Goal: Information Seeking & Learning: Understand process/instructions

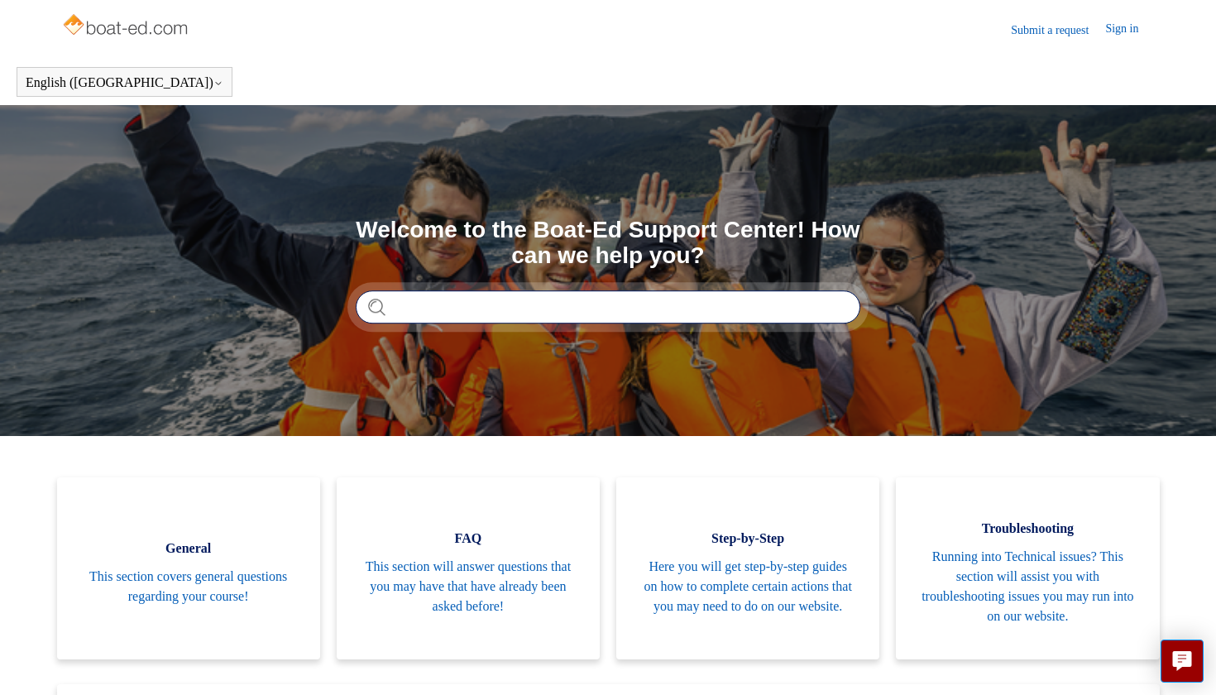
click at [773, 318] on input "Search" at bounding box center [608, 306] width 505 height 33
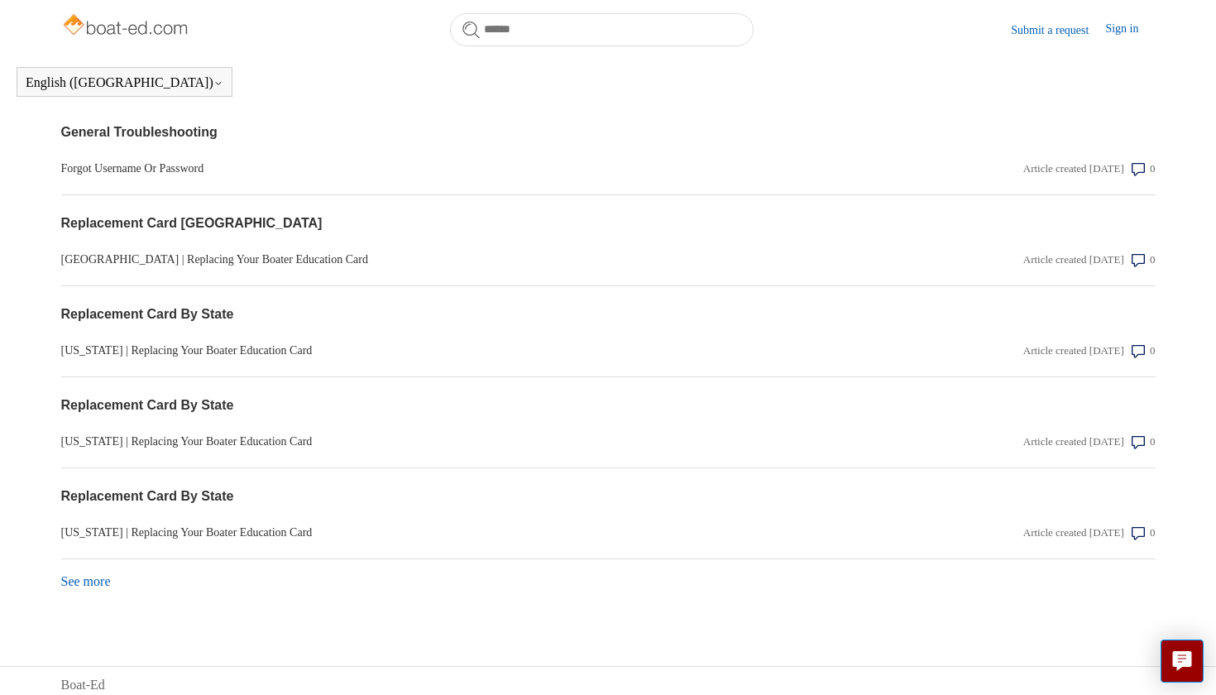
scroll to position [1347, 0]
type input "*********"
click at [88, 575] on link "See more items from recent activity" at bounding box center [86, 582] width 50 height 14
click at [79, 588] on section "Recent activity General Troubleshooting Forgot Username Or Password Article cre…" at bounding box center [608, 103] width 1094 height 1027
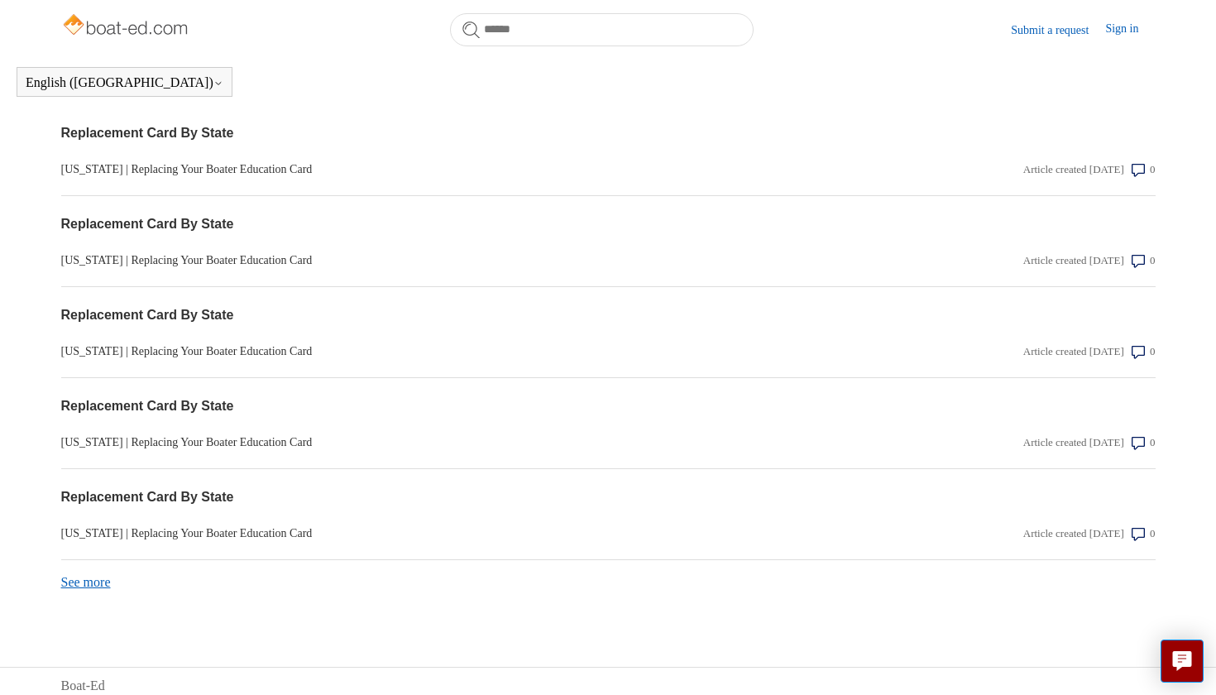
click at [84, 575] on link "See more items from recent activity" at bounding box center [86, 582] width 50 height 14
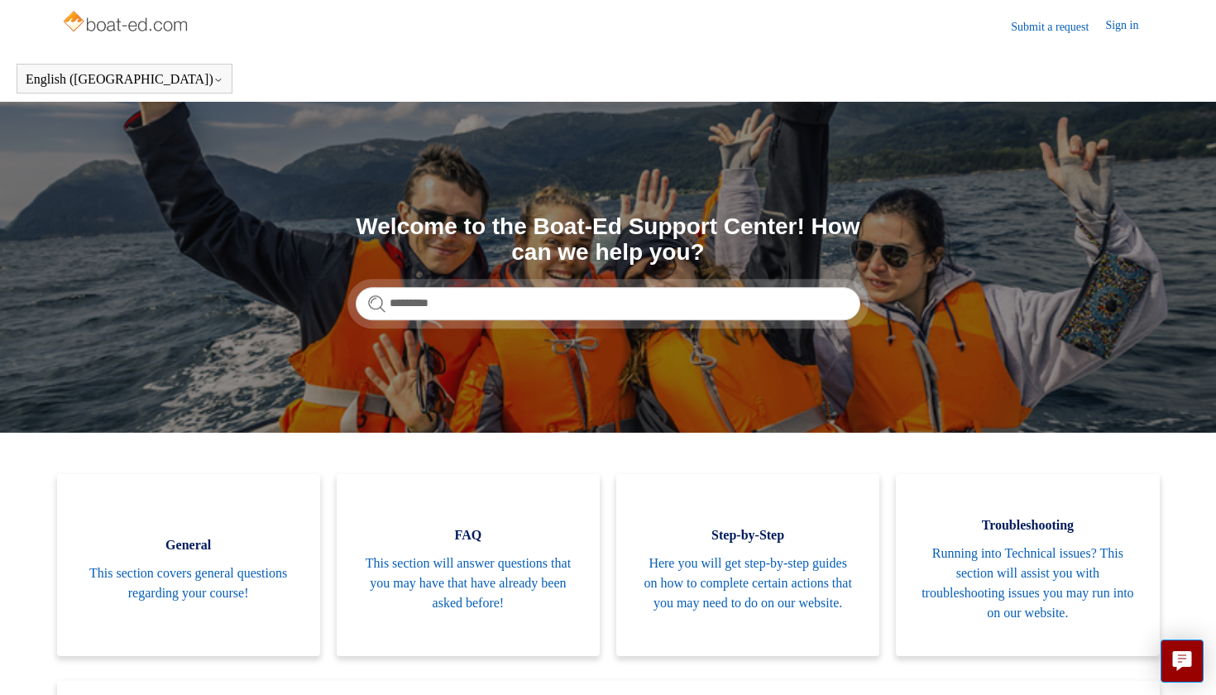
scroll to position [0, 0]
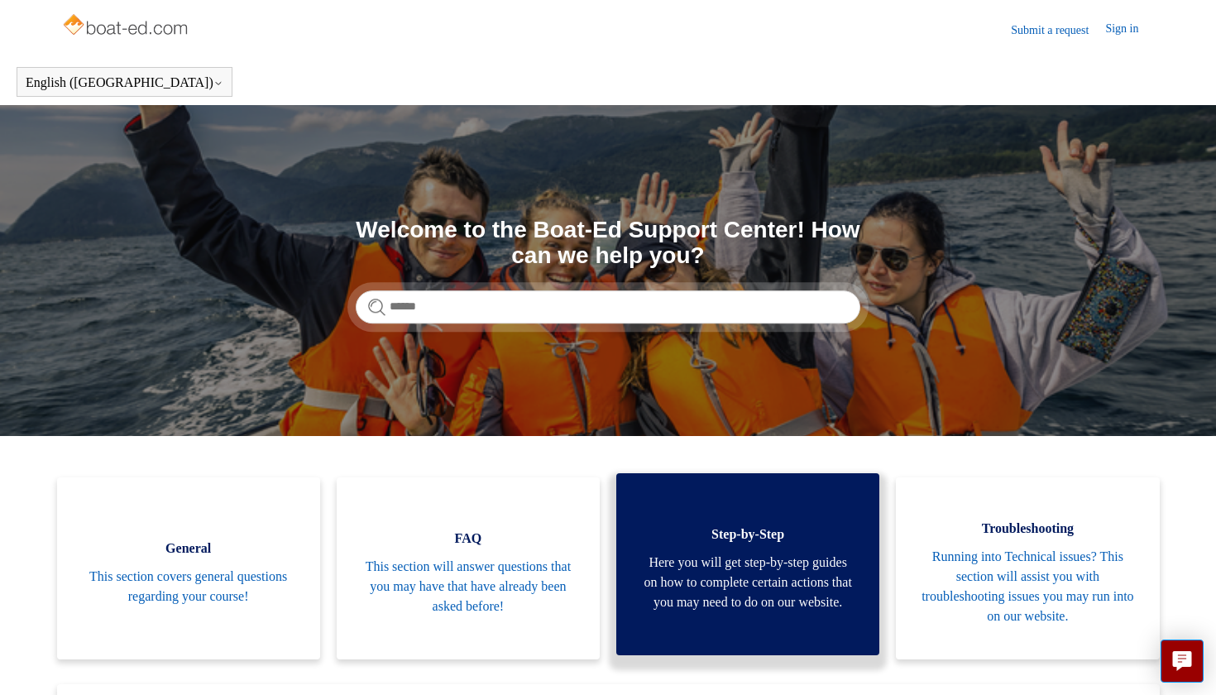
click at [686, 553] on span "Here you will get step-by-step guides on how to complete certain actions that y…" at bounding box center [747, 583] width 213 height 60
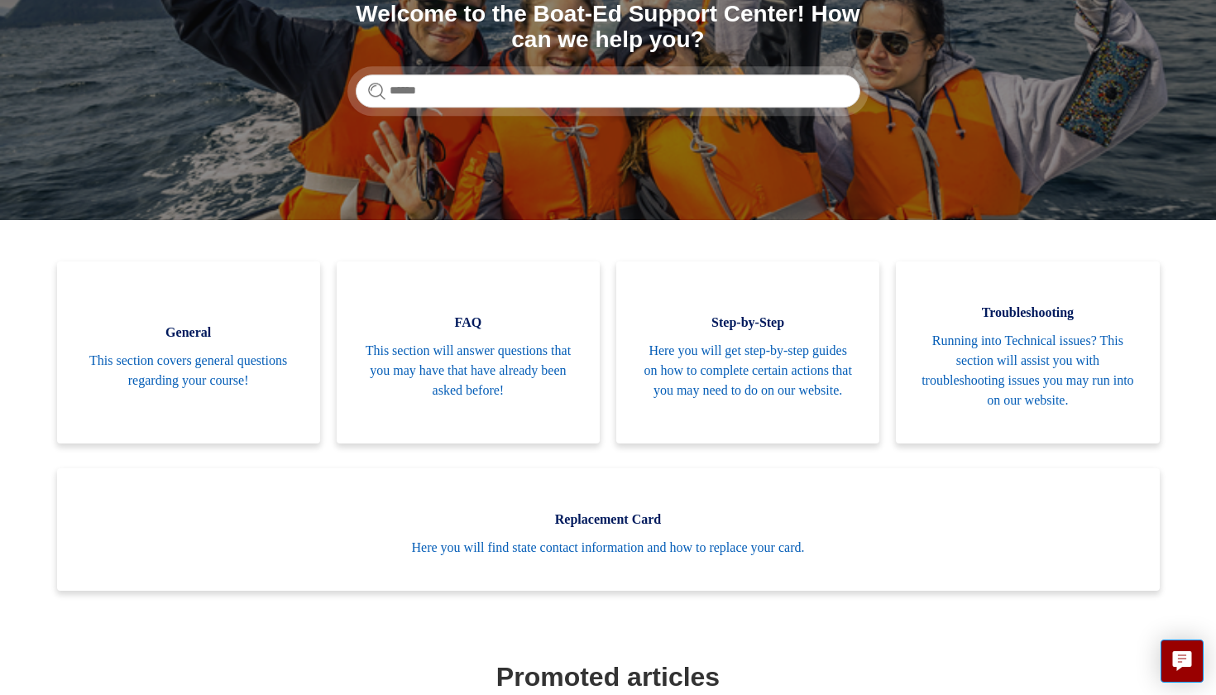
scroll to position [93, 0]
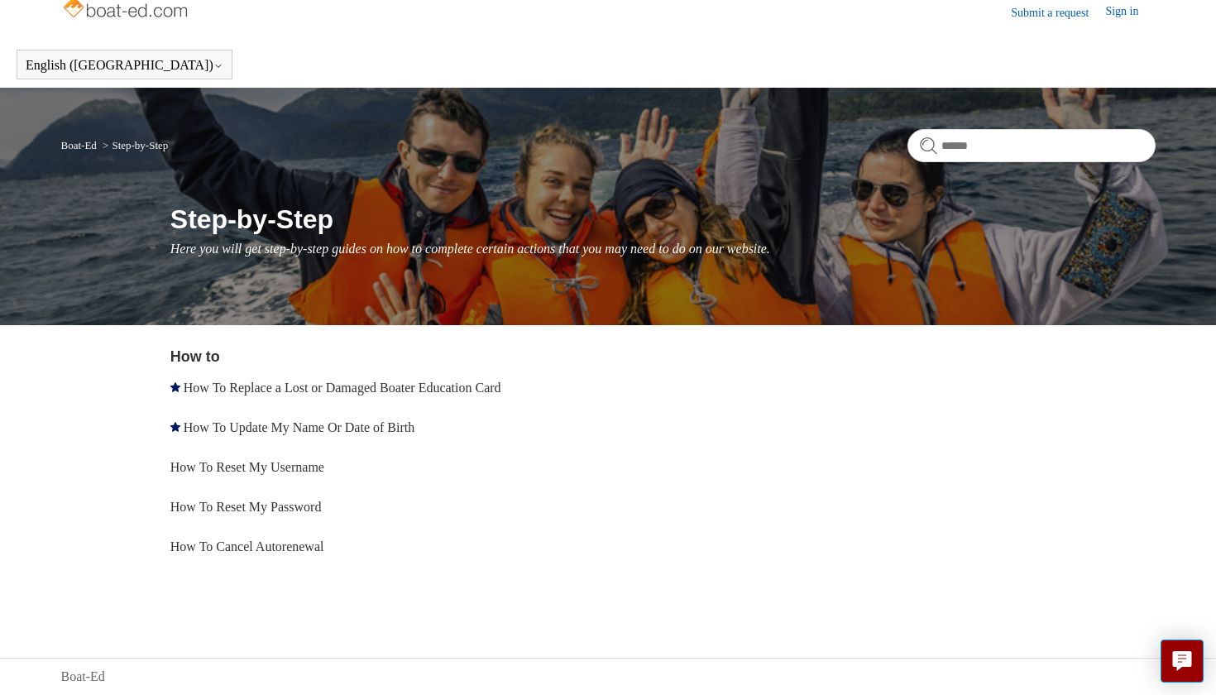
scroll to position [17, 0]
